Goal: Task Accomplishment & Management: Manage account settings

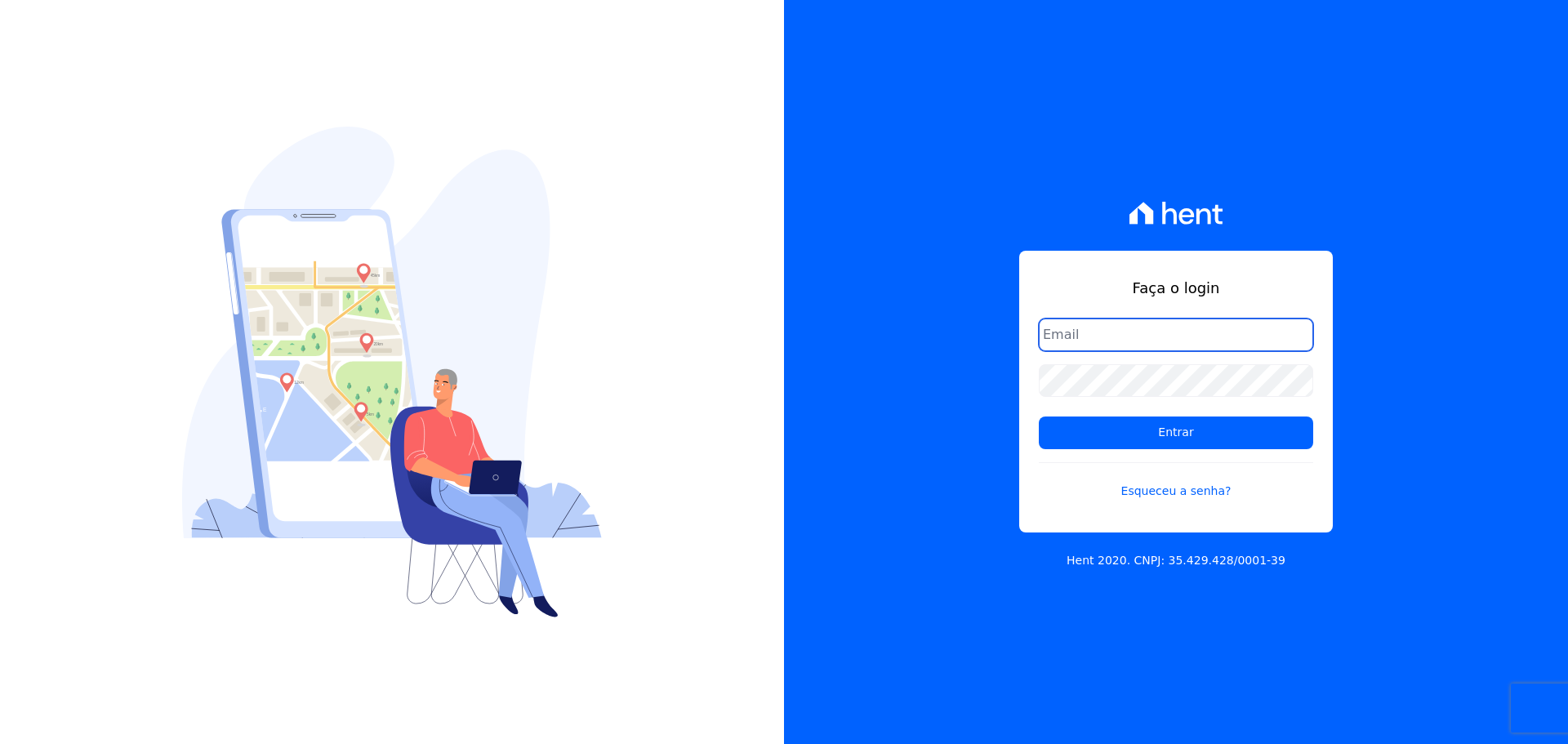
click at [1157, 331] on input "email" at bounding box center [1175, 335] width 274 height 33
paste input "[EMAIL_ADDRESS][DOMAIN_NAME]"
type input "[EMAIL_ADDRESS][DOMAIN_NAME]"
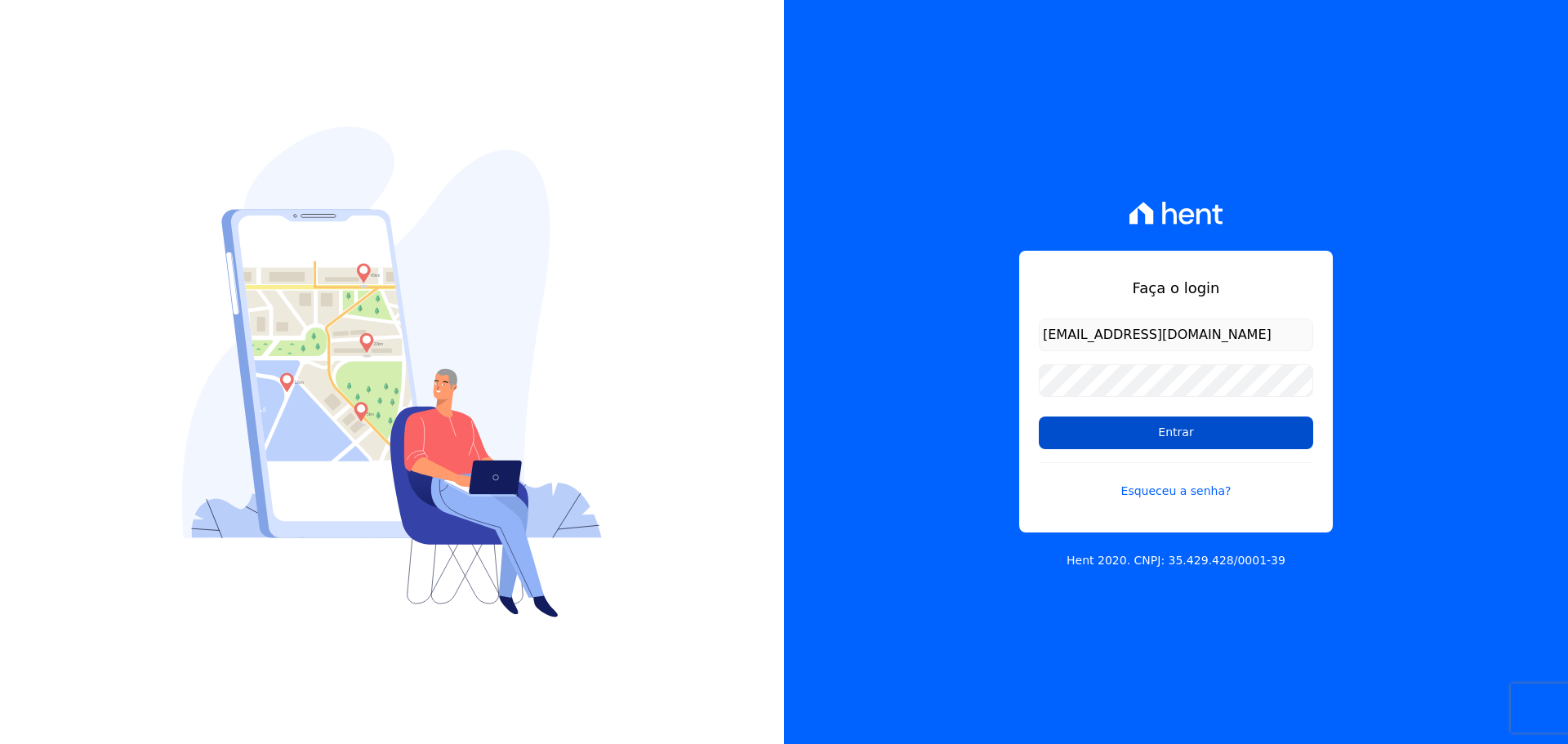
click at [1205, 434] on input "Entrar" at bounding box center [1175, 432] width 274 height 33
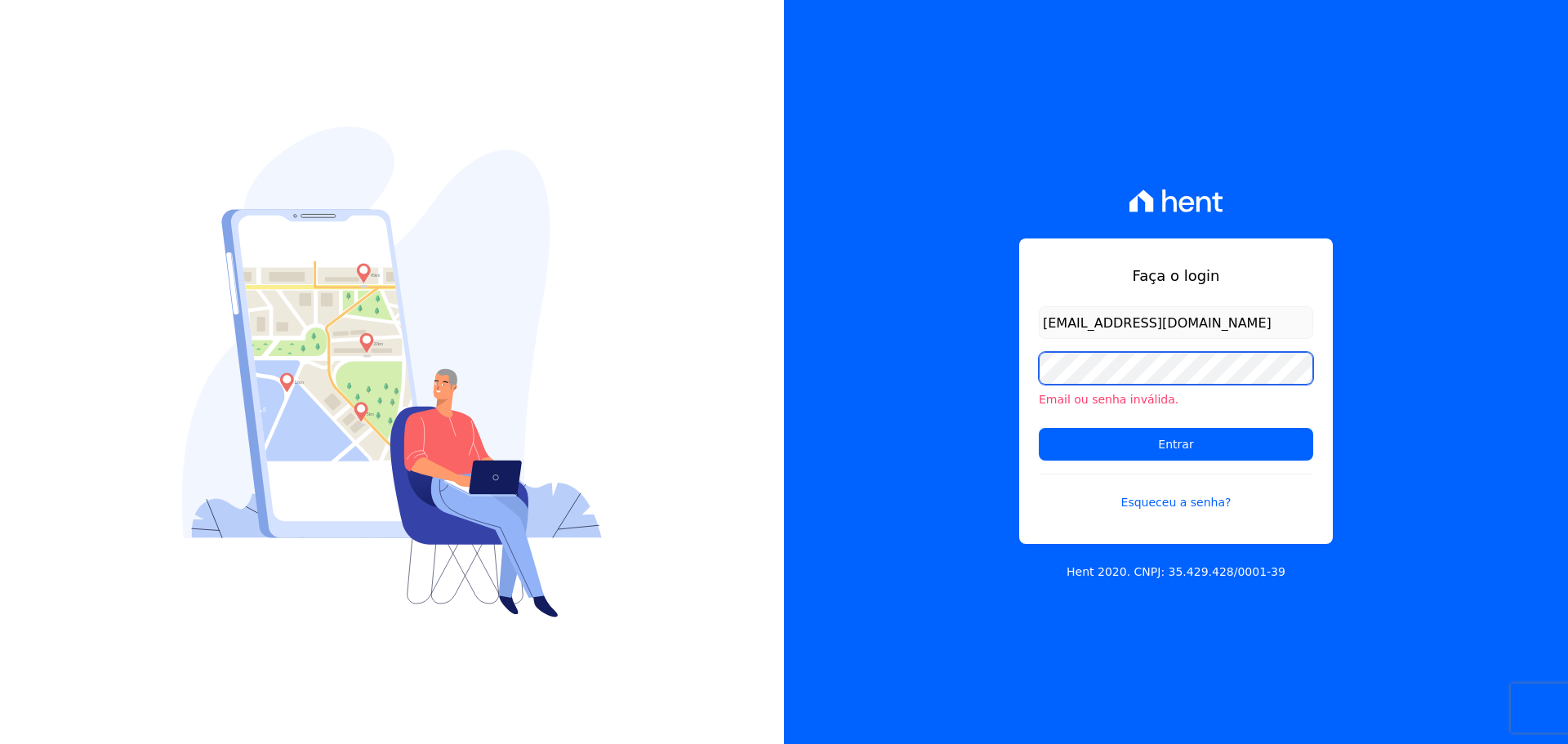
click at [1024, 365] on div "Faça o login giovana.cavichiollo@sejahype.com.br Email ou senha inválida. Entra…" at bounding box center [1176, 390] width 313 height 305
click at [1038, 428] on input "Entrar" at bounding box center [1175, 444] width 274 height 33
click at [1280, 319] on input "[EMAIL_ADDRESS][DOMAIN_NAME]" at bounding box center [1175, 323] width 274 height 33
click at [1038, 428] on input "Entrar" at bounding box center [1175, 444] width 274 height 33
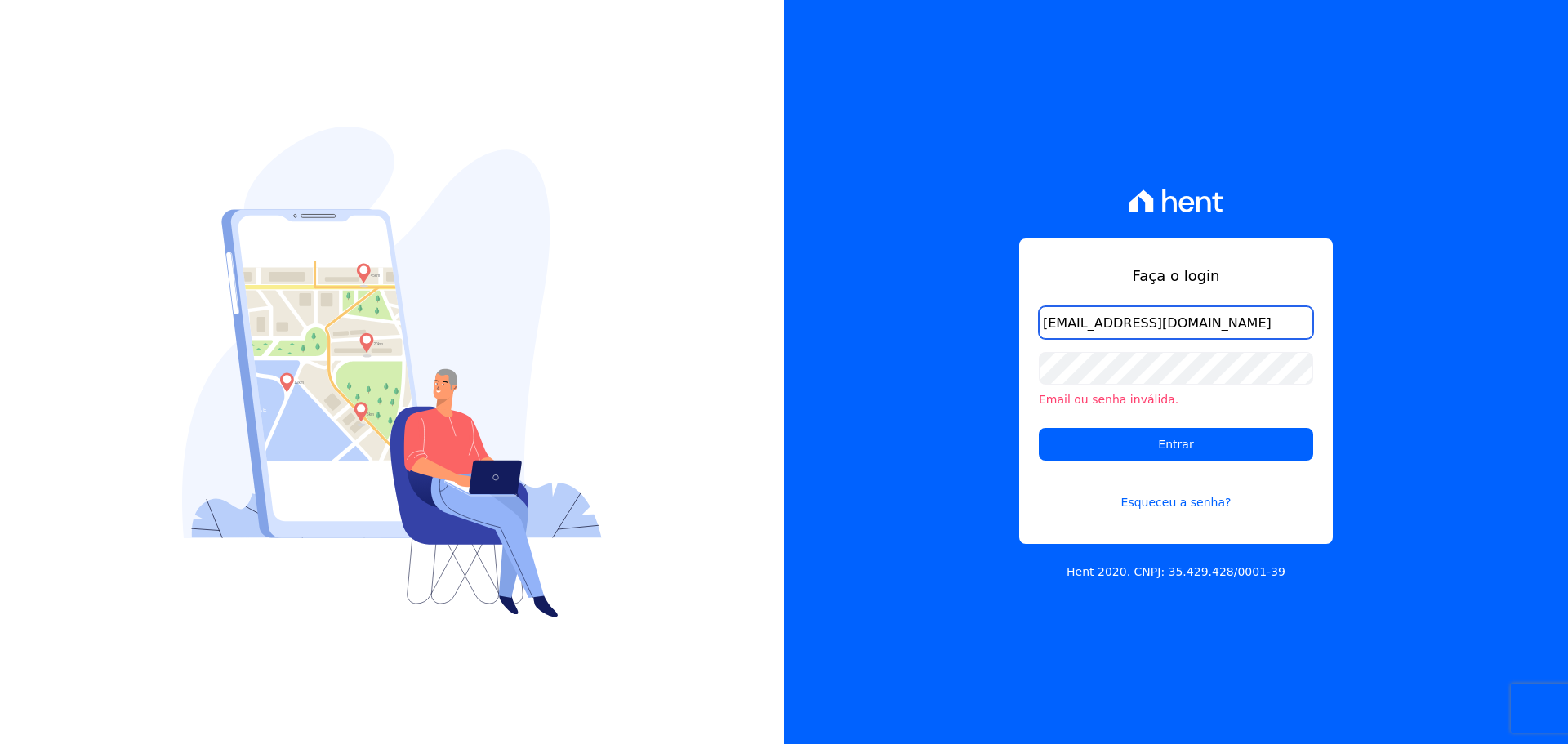
click at [1262, 319] on input "[EMAIL_ADDRESS][DOMAIN_NAME]" at bounding box center [1175, 323] width 274 height 33
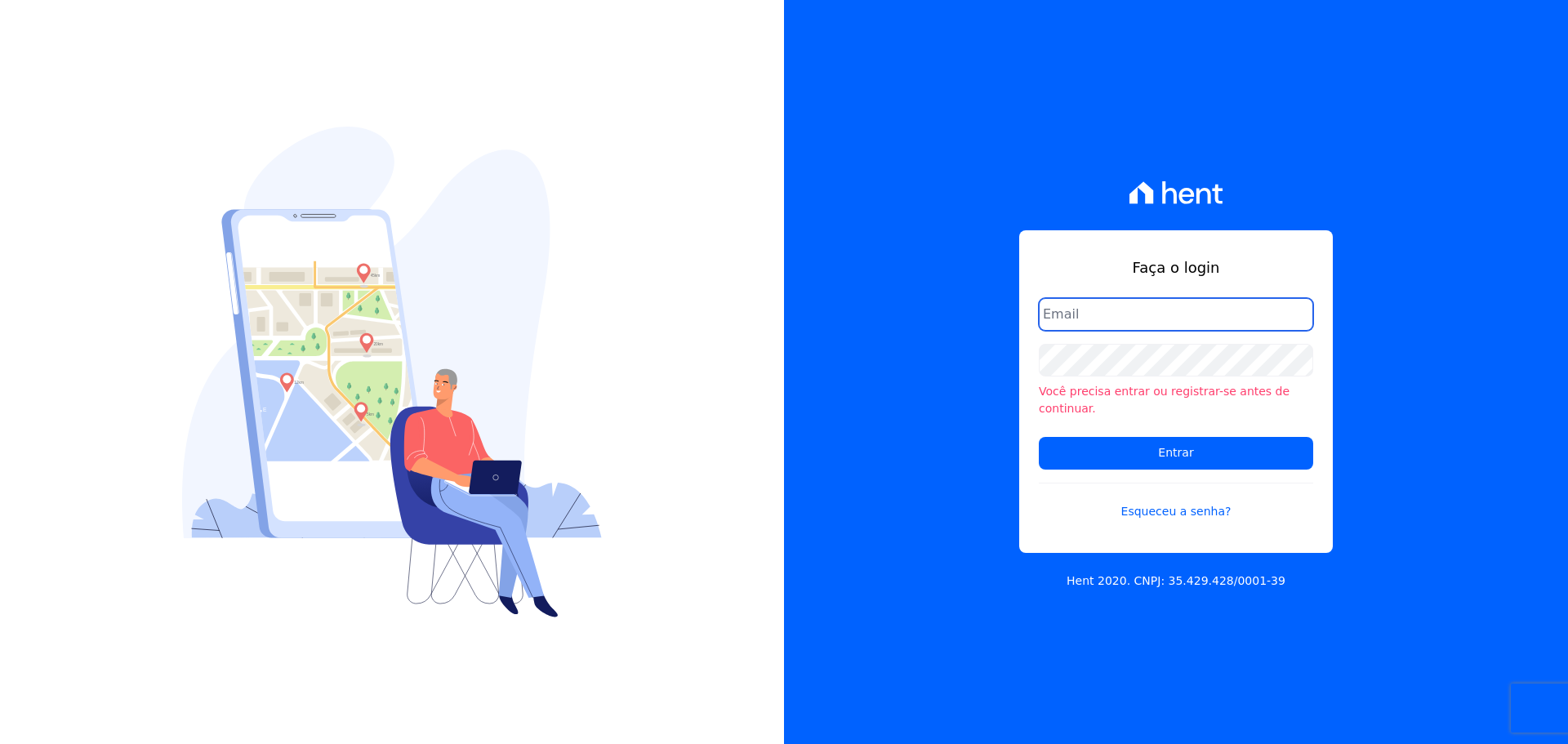
click at [1105, 330] on input "email" at bounding box center [1175, 314] width 274 height 33
paste input "[EMAIL_ADDRESS][DOMAIN_NAME]"
type input "[EMAIL_ADDRESS][DOMAIN_NAME]"
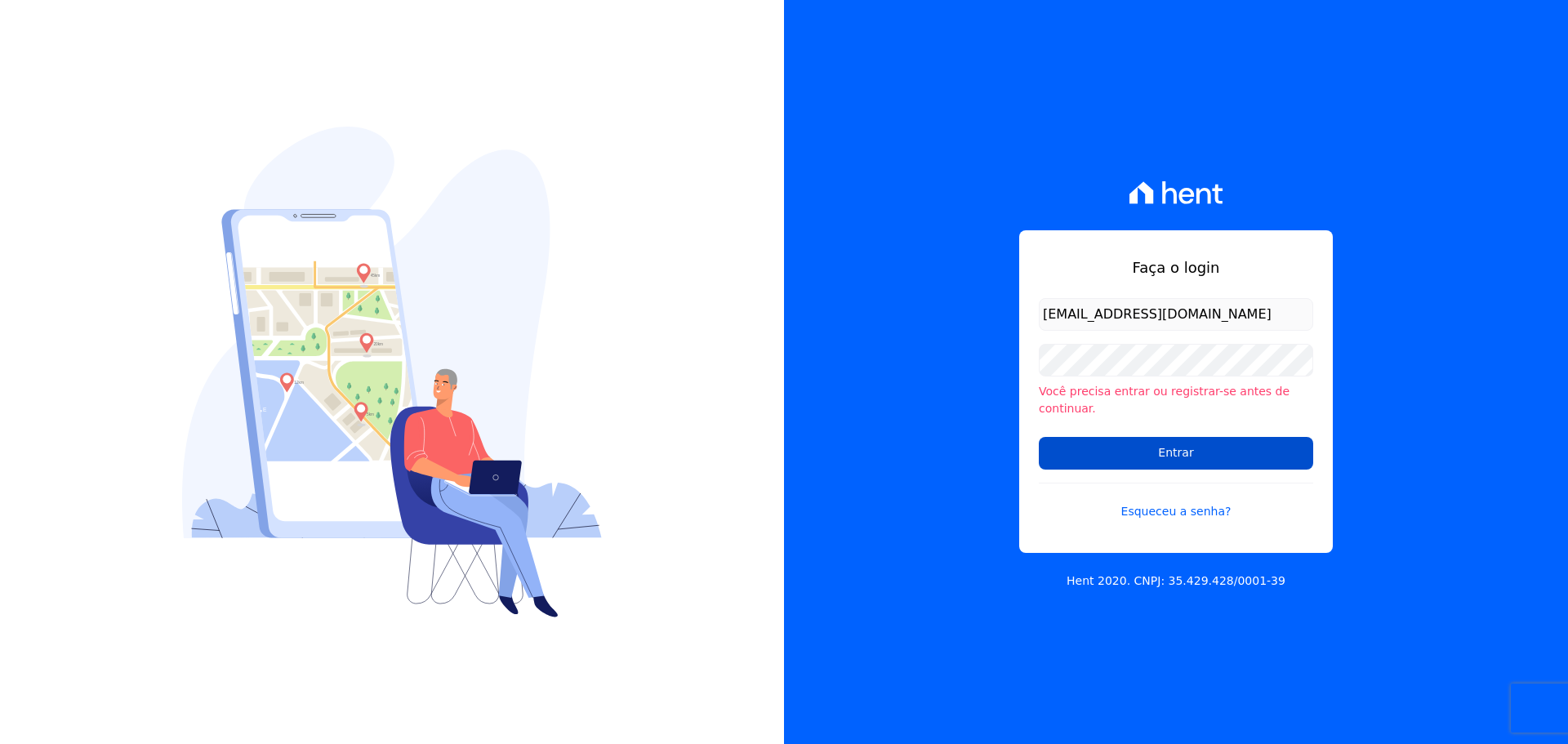
click at [1147, 440] on input "Entrar" at bounding box center [1175, 454] width 274 height 33
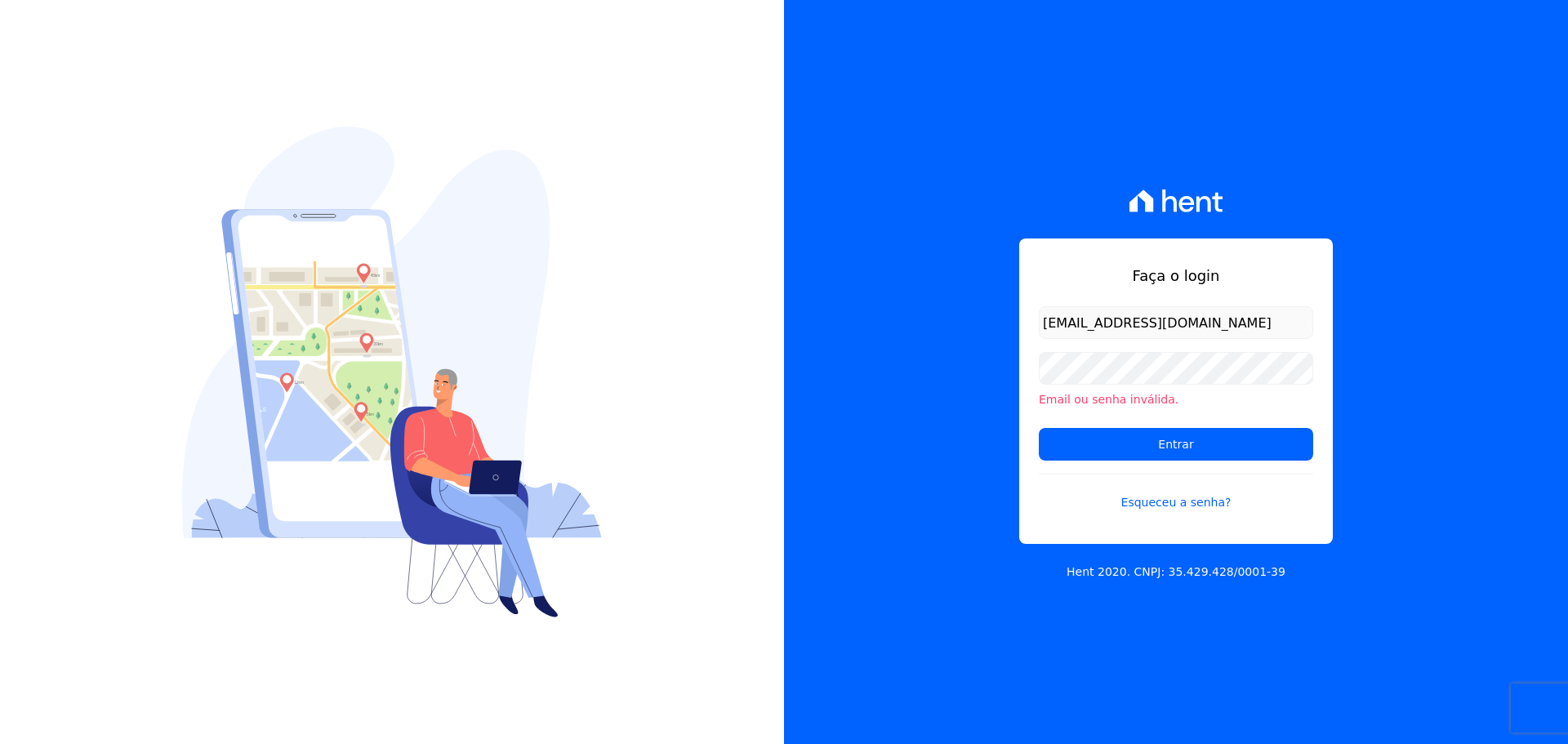
click at [1271, 318] on input "[EMAIL_ADDRESS][DOMAIN_NAME]" at bounding box center [1175, 323] width 274 height 33
click at [1038, 428] on input "Entrar" at bounding box center [1175, 444] width 274 height 33
click at [1285, 318] on input "[EMAIL_ADDRESS][DOMAIN_NAME]" at bounding box center [1175, 323] width 274 height 33
drag, startPoint x: 1285, startPoint y: 318, endPoint x: 1014, endPoint y: 322, distance: 271.0
click at [1014, 322] on div "Faça o login [EMAIL_ADDRESS][DOMAIN_NAME] Email ou senha inválida. Entrar Esque…" at bounding box center [1175, 372] width 784 height 744
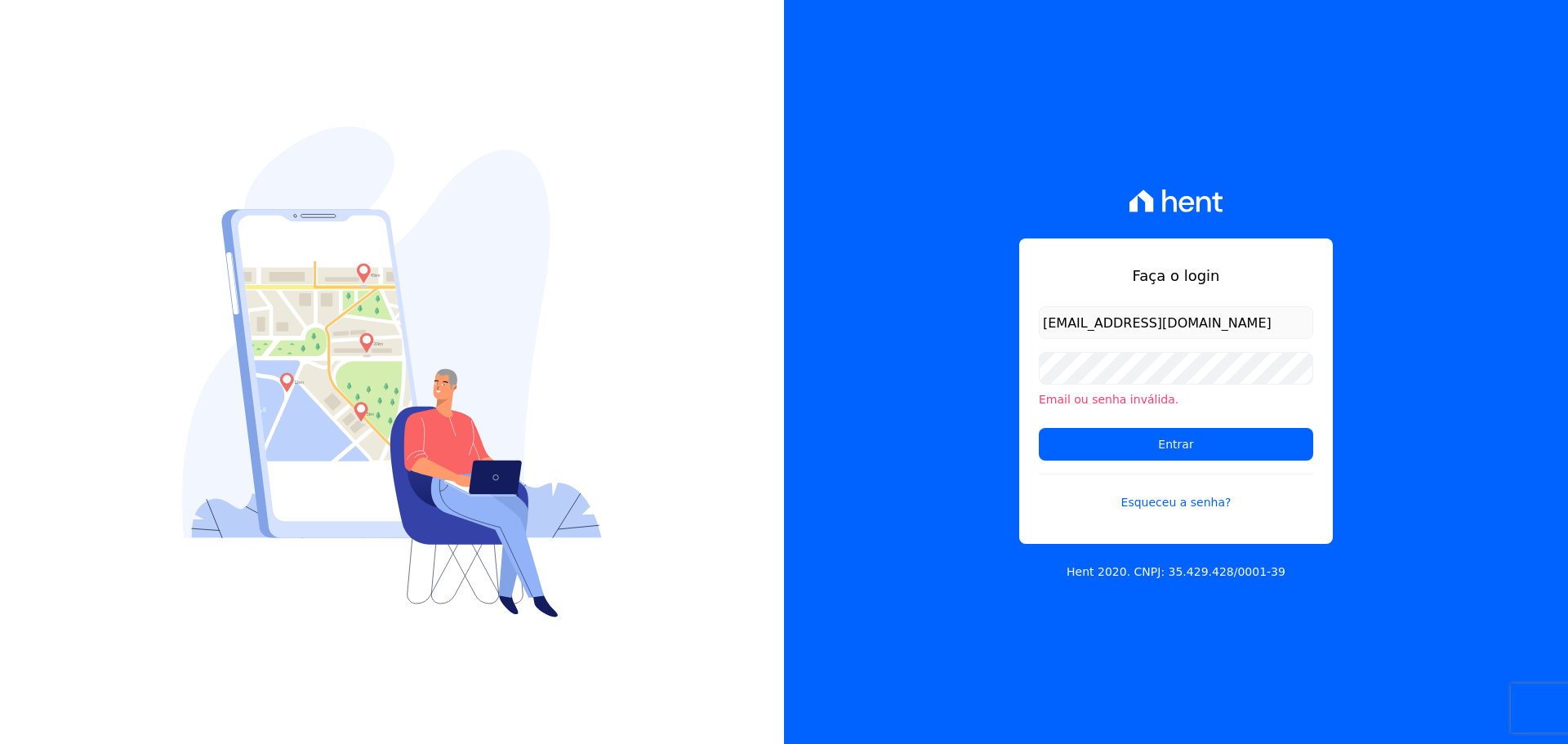
click at [1232, 341] on form "[EMAIL_ADDRESS][DOMAIN_NAME] Email ou senha inválida. Entrar Esqueceu a senha?" at bounding box center [1175, 418] width 274 height 224
click at [1235, 326] on input "[EMAIL_ADDRESS][DOMAIN_NAME]" at bounding box center [1175, 323] width 274 height 33
drag, startPoint x: 1265, startPoint y: 327, endPoint x: 1233, endPoint y: 320, distance: 32.8
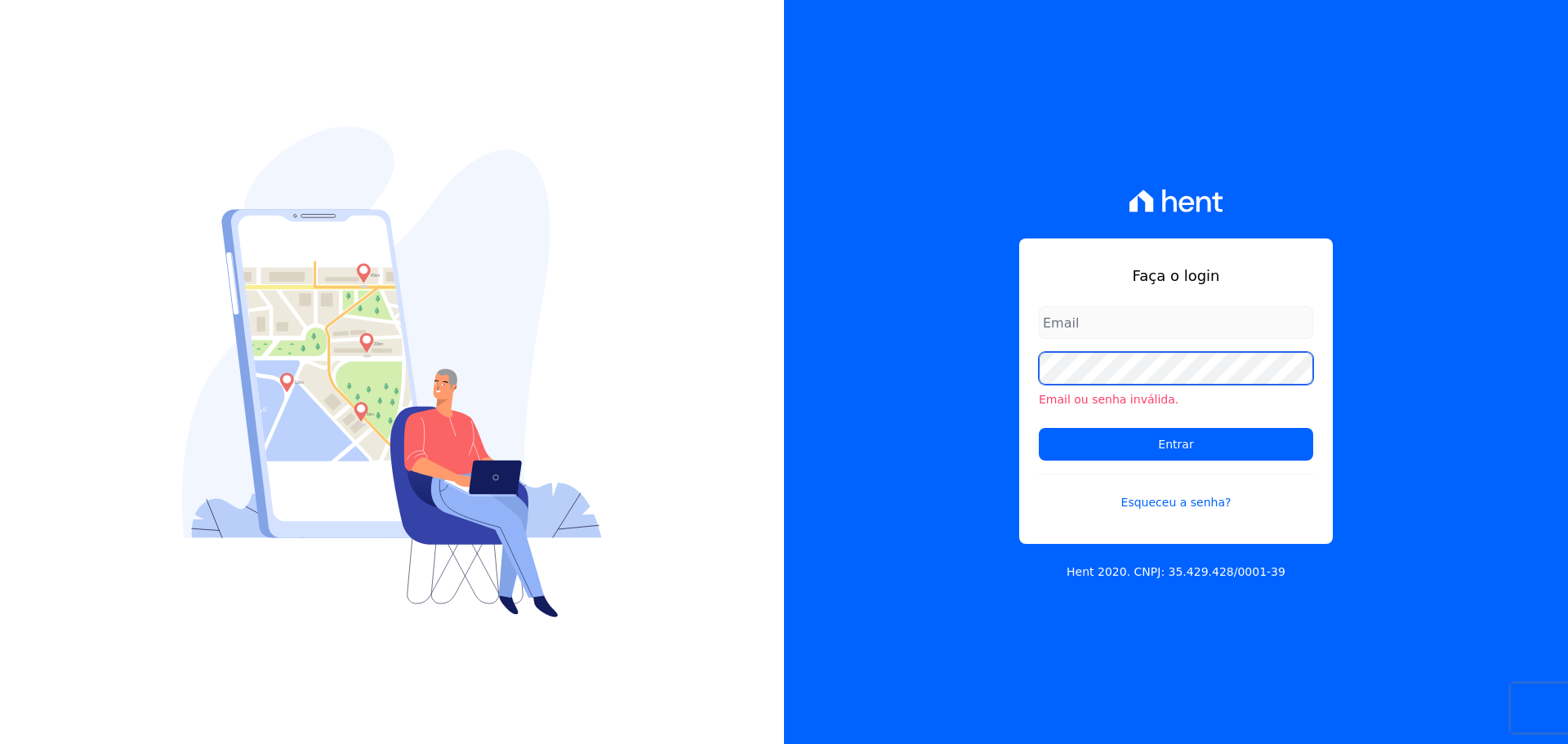
click at [1233, 320] on form "Email ou senha inválida. Entrar Esqueceu a senha?" at bounding box center [1175, 418] width 274 height 224
click at [1192, 329] on input "email" at bounding box center [1175, 323] width 274 height 33
click at [1099, 329] on form "Email ou senha inválida. Entrar Esqueceu a senha?" at bounding box center [1175, 418] width 274 height 224
click at [1092, 325] on form "Email ou senha inválida. Entrar Esqueceu a senha?" at bounding box center [1175, 418] width 274 height 224
click at [1109, 311] on input "email" at bounding box center [1175, 323] width 274 height 33
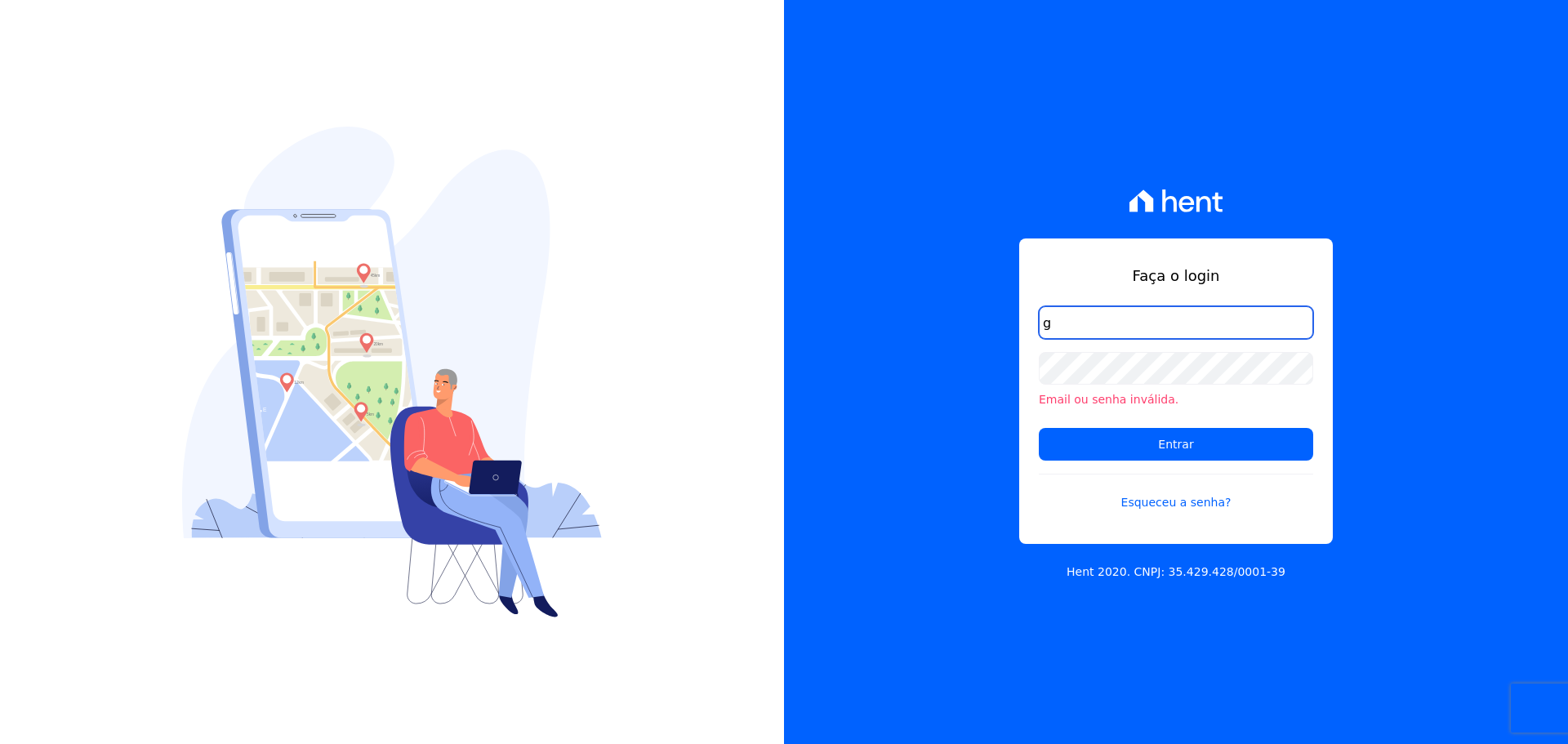
type input "[EMAIL_ADDRESS][DOMAIN_NAME]"
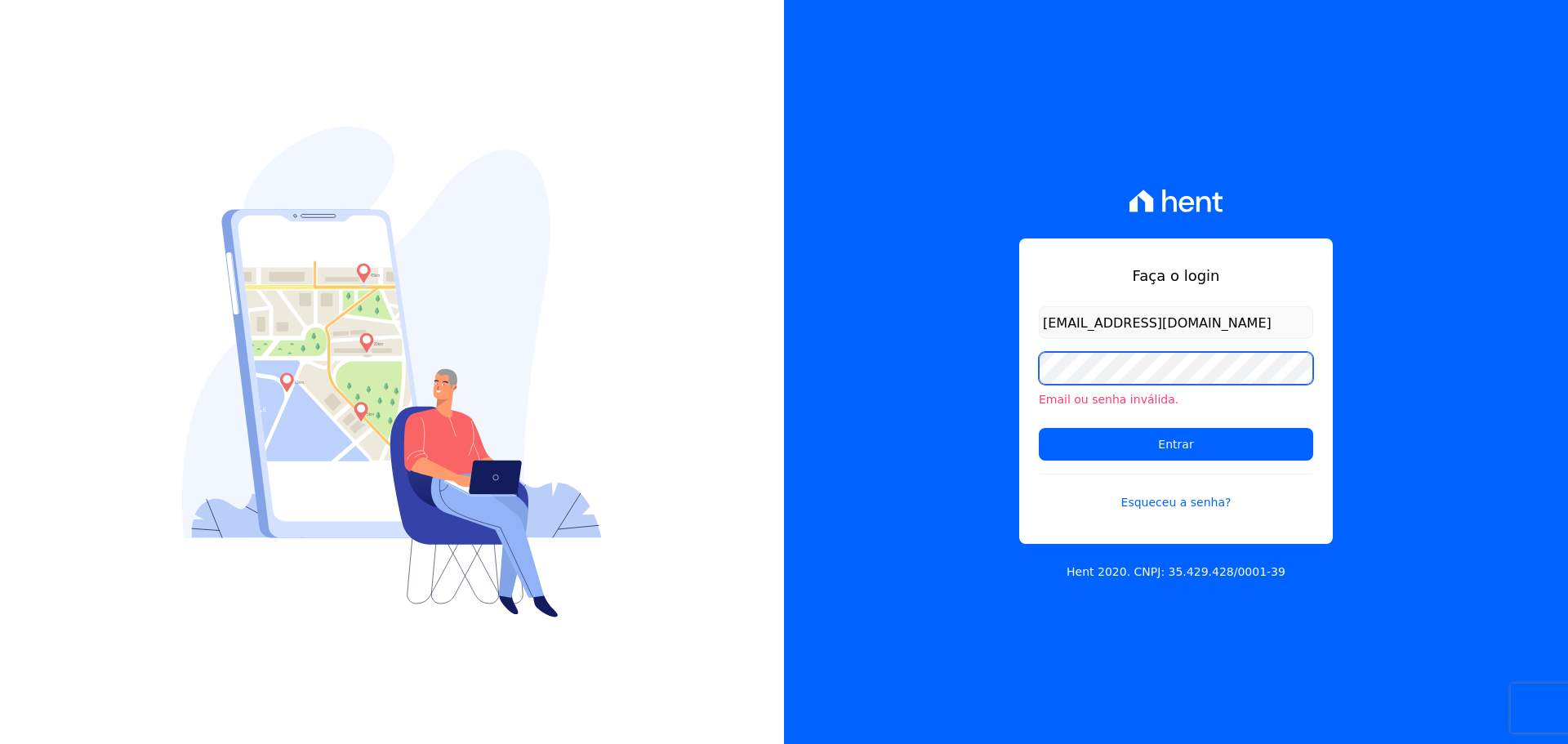
click at [1038, 428] on input "Entrar" at bounding box center [1175, 444] width 274 height 33
click at [1082, 148] on div "Faça o login [EMAIL_ADDRESS][DOMAIN_NAME] Email ou senha inválida. Entrar Esque…" at bounding box center [1175, 372] width 784 height 744
click at [1234, 333] on input "[EMAIL_ADDRESS][DOMAIN_NAME]" at bounding box center [1175, 323] width 274 height 33
click at [1233, 329] on input "[EMAIL_ADDRESS][DOMAIN_NAME]" at bounding box center [1175, 323] width 274 height 33
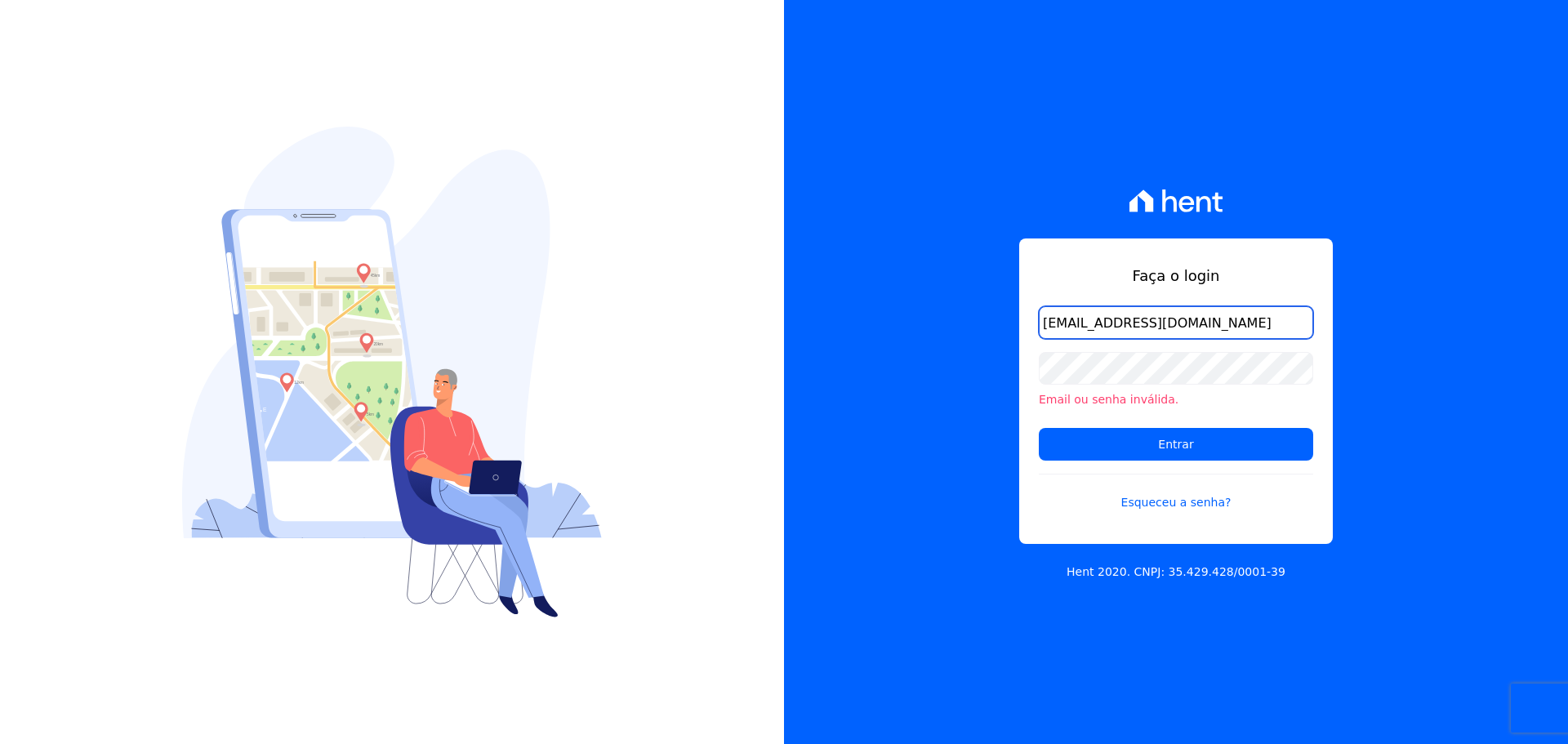
click at [1233, 329] on input "[EMAIL_ADDRESS][DOMAIN_NAME]" at bounding box center [1175, 323] width 274 height 33
